Goal: Navigation & Orientation: Find specific page/section

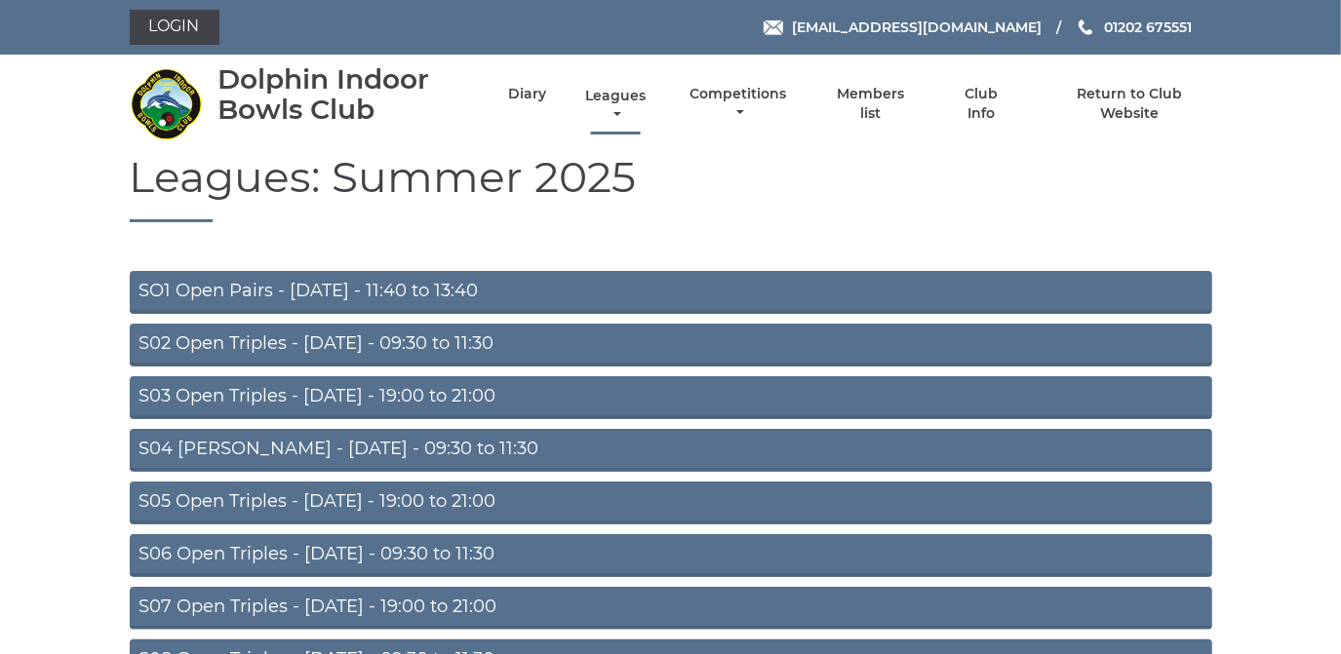
click at [623, 98] on link "Leagues" at bounding box center [615, 106] width 70 height 38
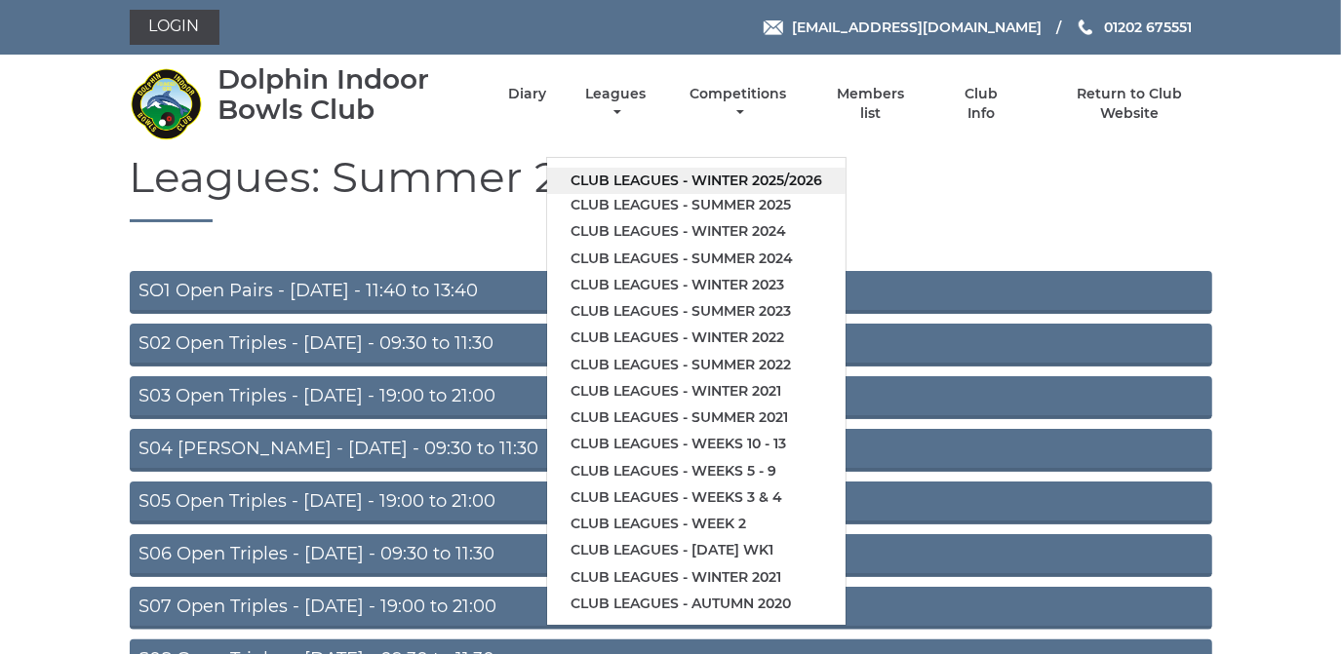
click at [631, 175] on link "Club leagues - Winter 2025/2026" at bounding box center [696, 181] width 298 height 26
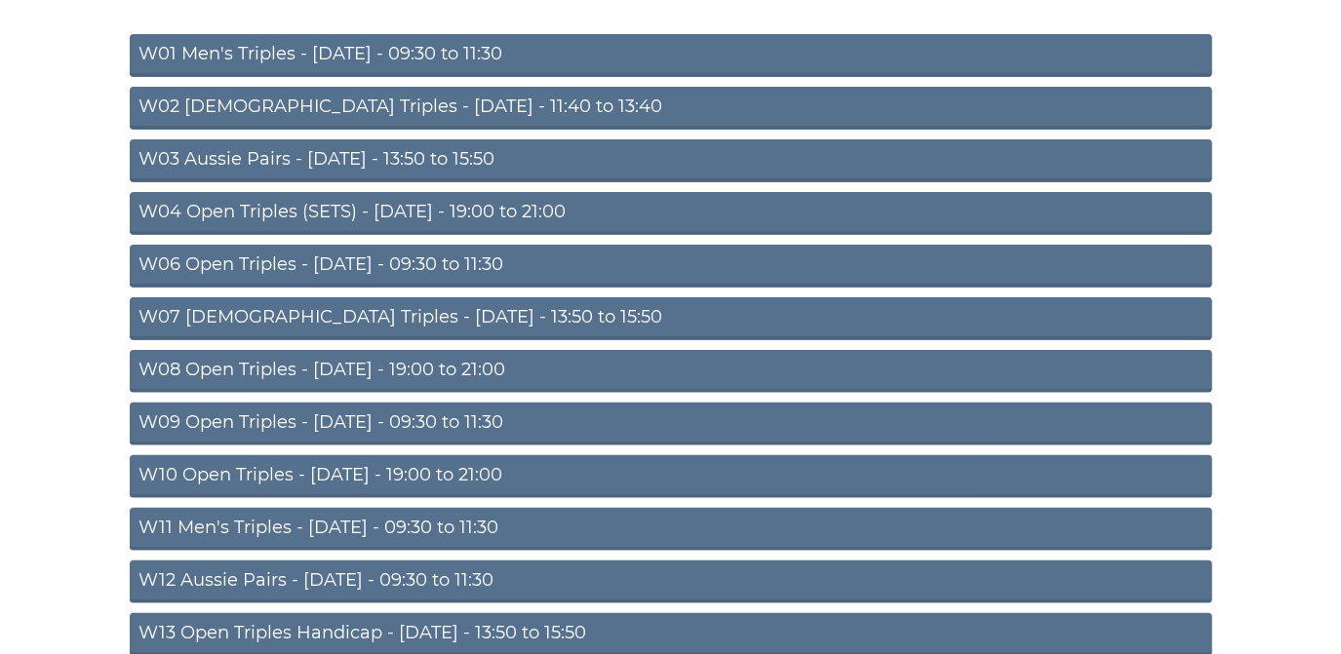
scroll to position [354, 0]
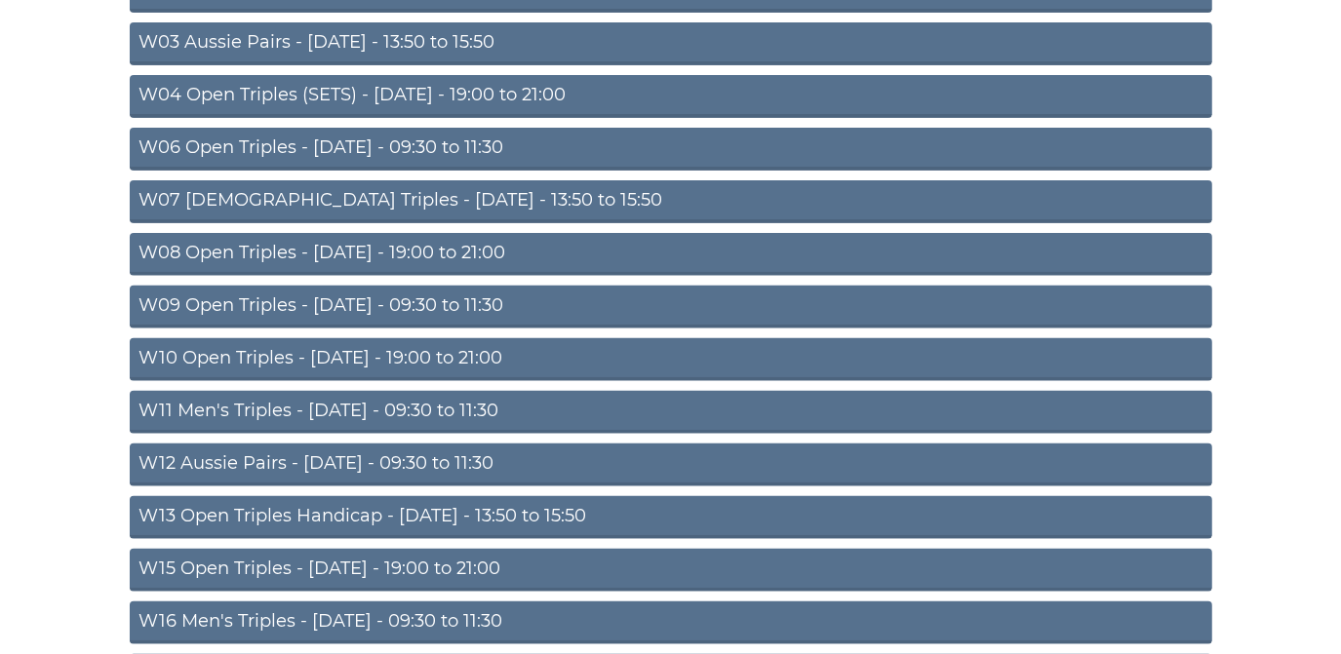
click at [450, 358] on link "W10 Open Triples - Wednesday - 19:00 to 21:00" at bounding box center [671, 359] width 1082 height 43
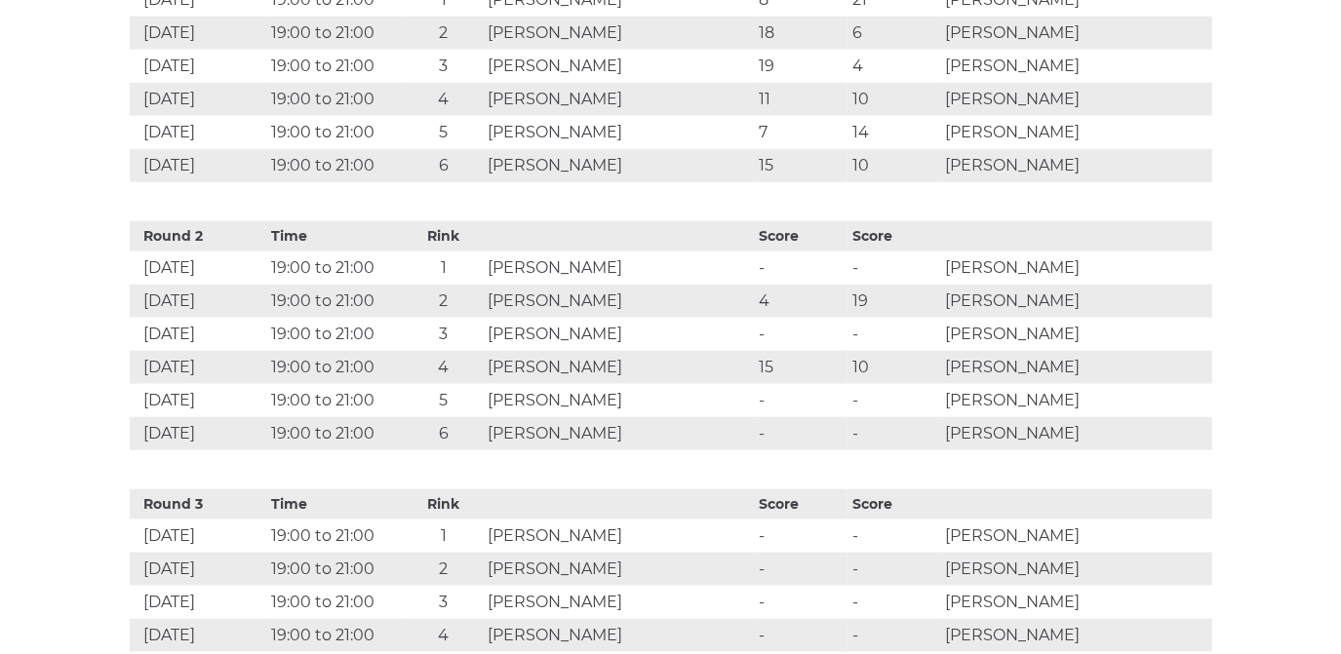
scroll to position [975, 0]
